Goal: Navigation & Orientation: Find specific page/section

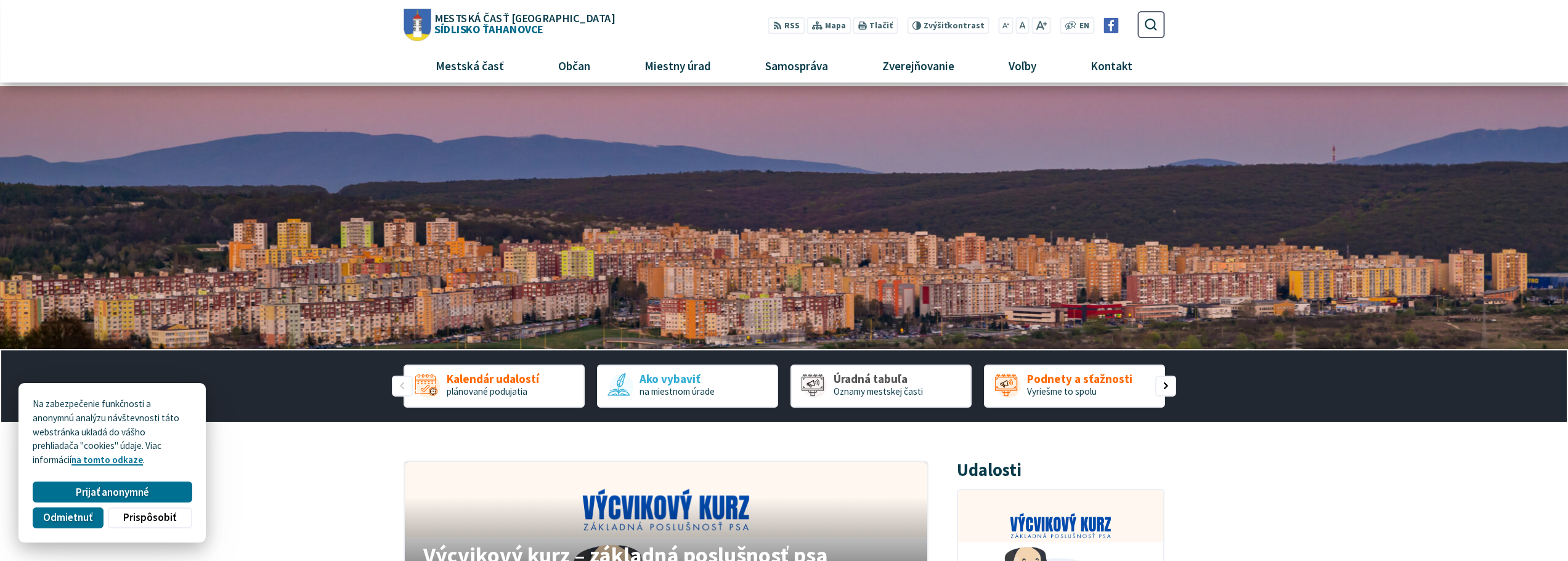
drag, startPoint x: 479, startPoint y: 21, endPoint x: 429, endPoint y: 23, distance: 50.0
click at [428, 21] on img "Logo Sídlisko Ťahanovce, prejsť na domovskú stránku." at bounding box center [417, 25] width 27 height 32
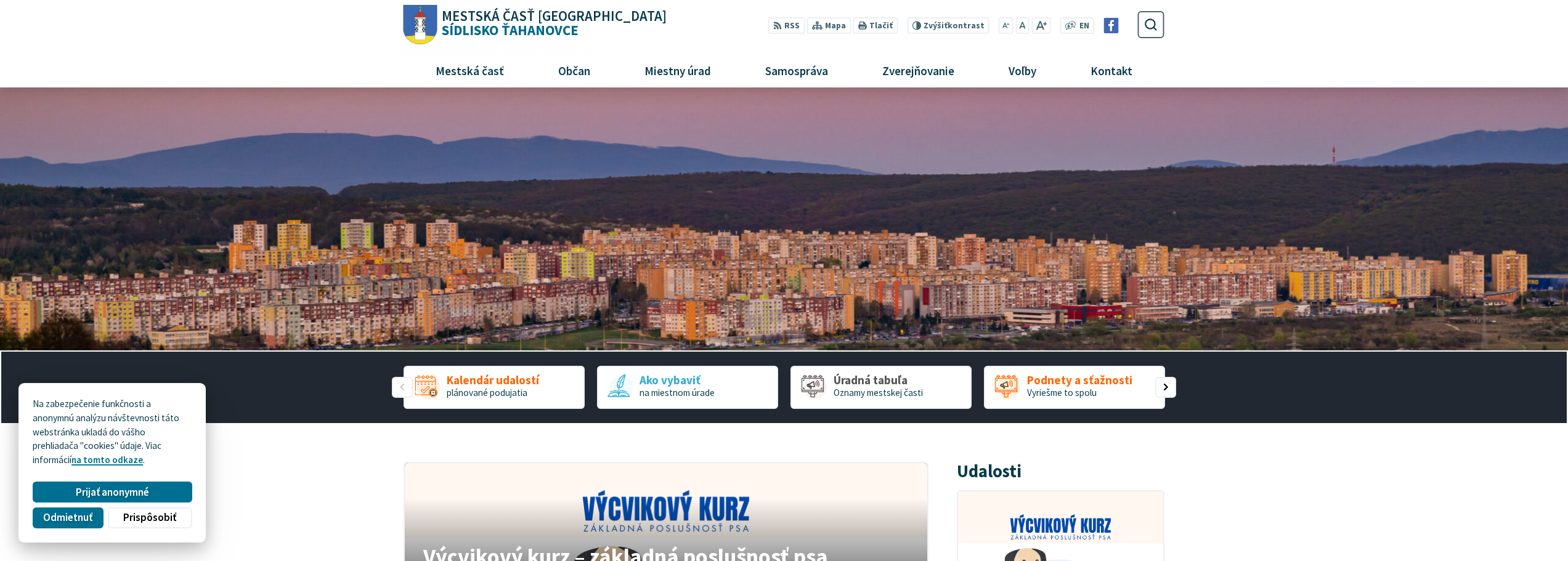
drag, startPoint x: 515, startPoint y: 17, endPoint x: 455, endPoint y: 31, distance: 61.6
click at [455, 31] on h1 "Mestská časť [GEOGRAPHIC_DATA] Sídlisko [GEOGRAPHIC_DATA]" at bounding box center [553, 23] width 230 height 29
drag, startPoint x: 576, startPoint y: 33, endPoint x: 958, endPoint y: 87, distance: 385.8
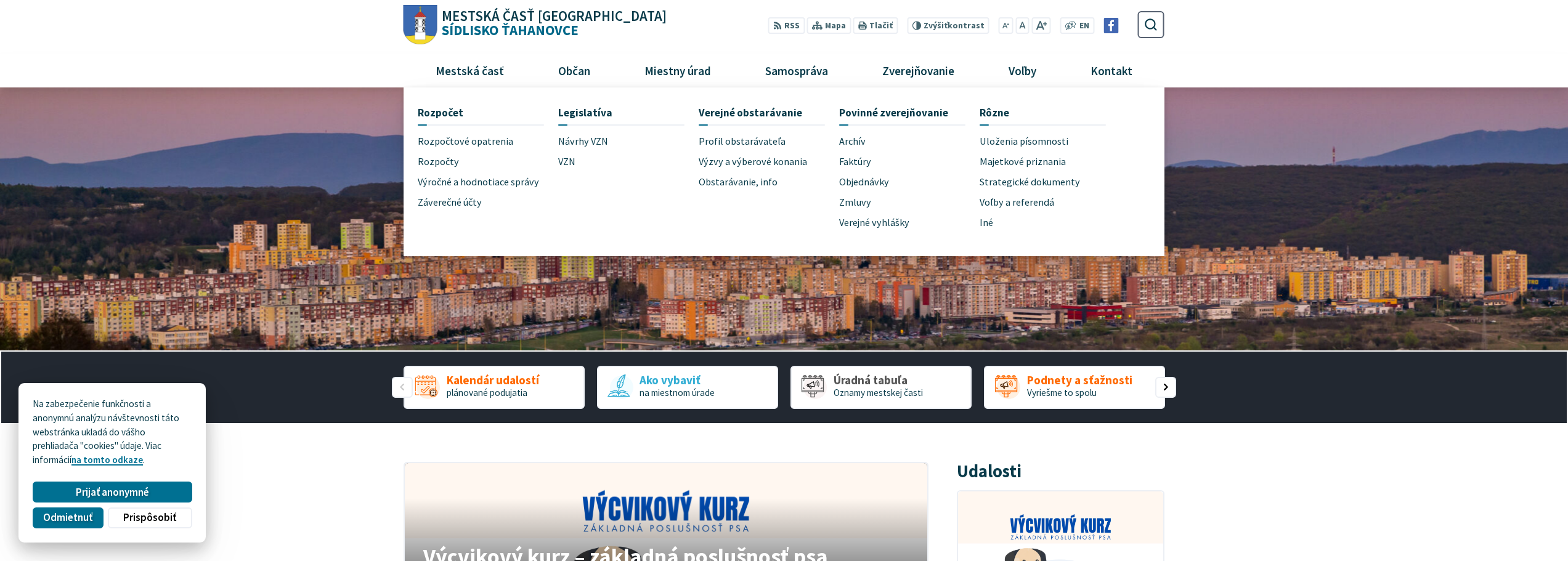
drag, startPoint x: 958, startPoint y: 87, endPoint x: 1291, endPoint y: 534, distance: 557.4
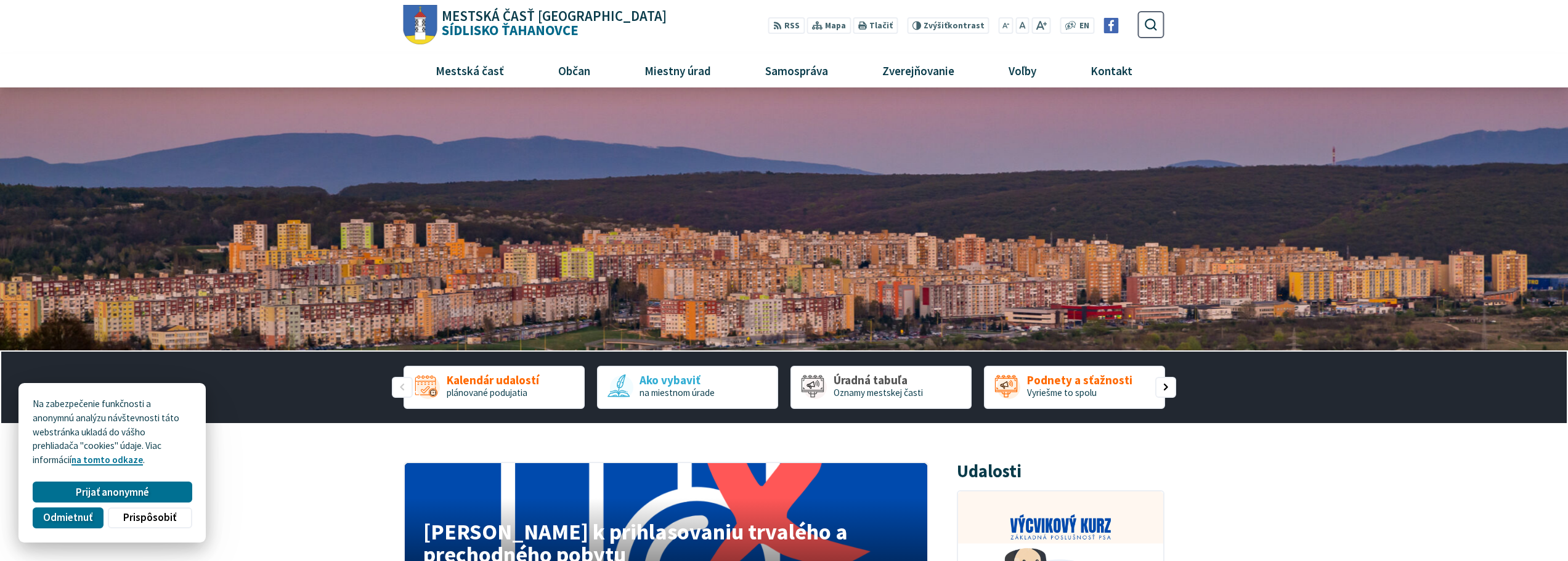
drag, startPoint x: 501, startPoint y: 22, endPoint x: 716, endPoint y: 43, distance: 216.0
click at [716, 43] on div "Mestská časť Košice Sídlisko Ťahanovce Prepnúť Menu Mestská časť Všeobecné info…" at bounding box center [784, 44] width 761 height 88
